Goal: Navigation & Orientation: Go to known website

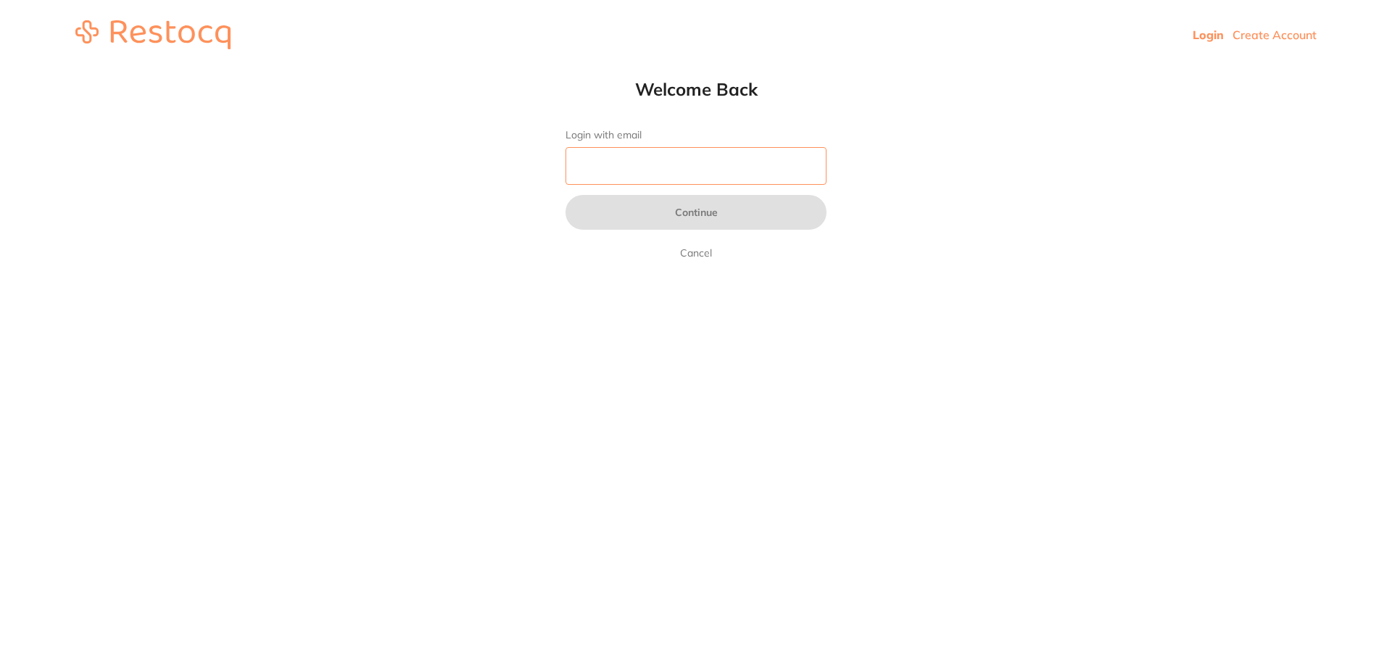
click at [655, 162] on input "Login with email" at bounding box center [695, 166] width 261 height 38
type input "[EMAIL_ADDRESS][DOMAIN_NAME]"
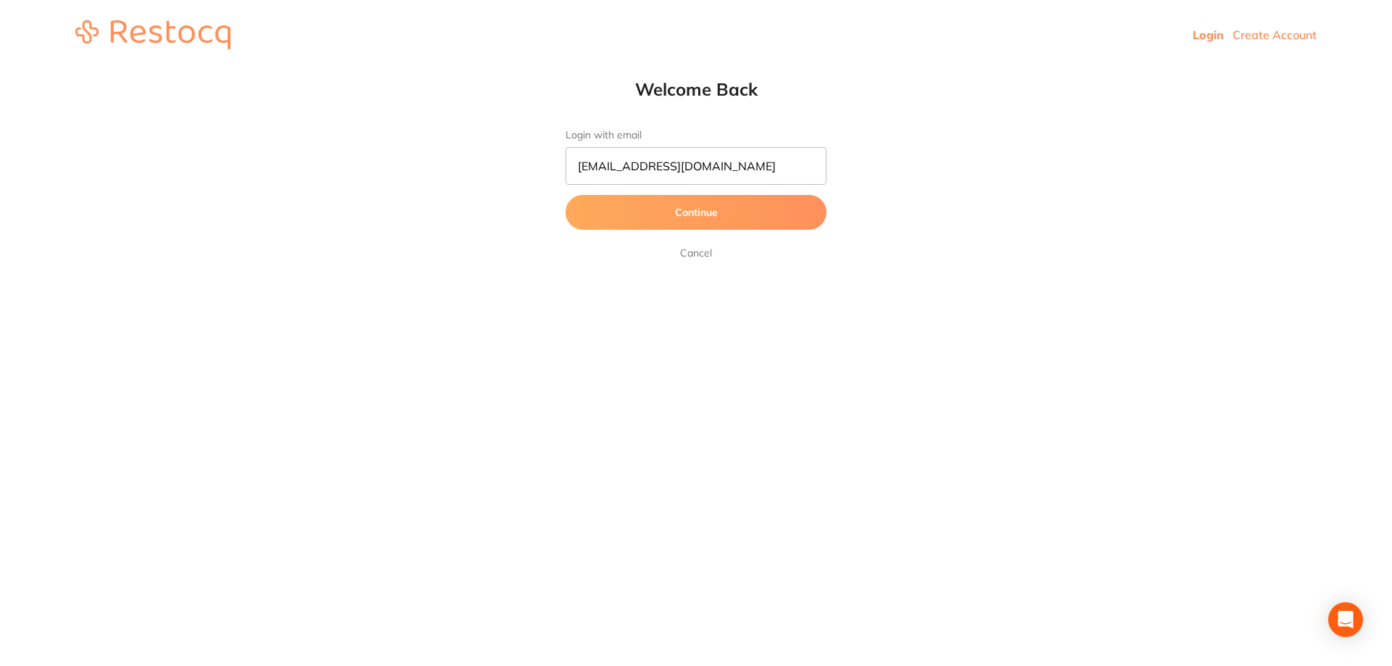
click at [642, 196] on button "Continue" at bounding box center [695, 212] width 261 height 35
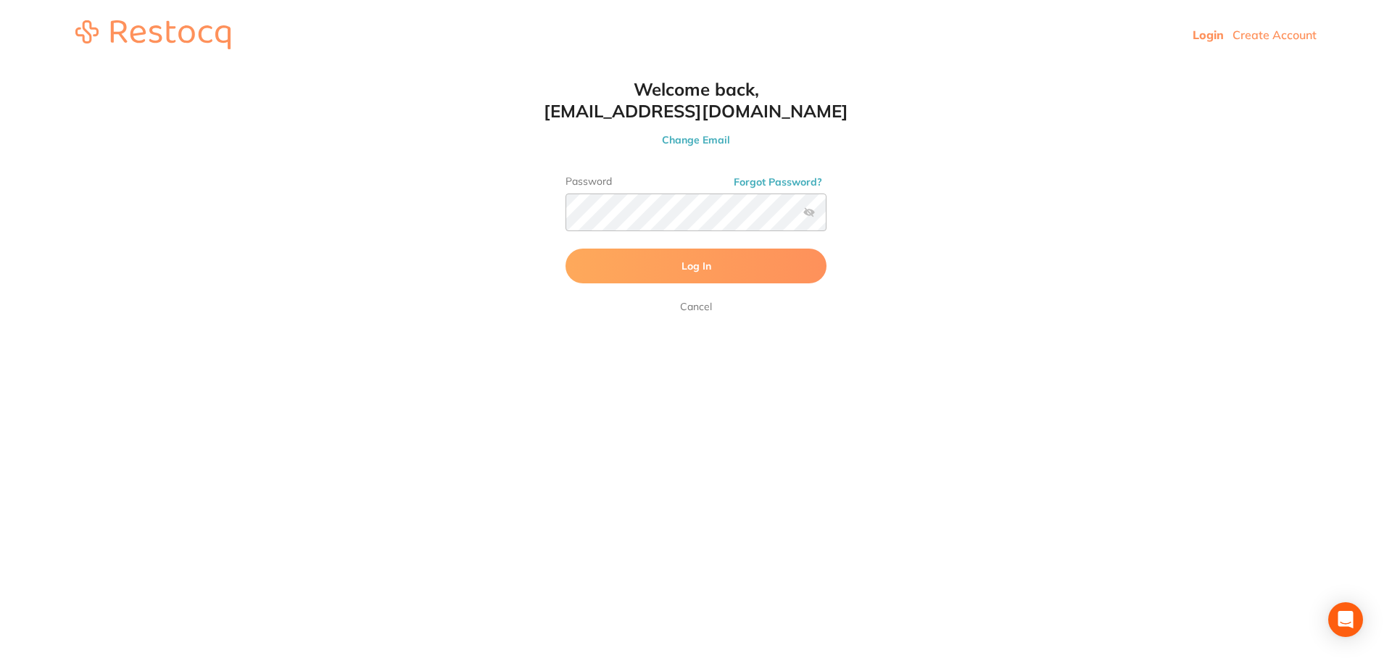
click at [689, 272] on span "Log In" at bounding box center [696, 266] width 30 height 13
